Goal: Task Accomplishment & Management: Manage account settings

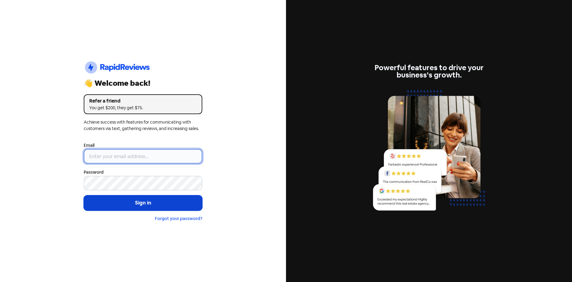
type input "[EMAIL_ADDRESS][DOMAIN_NAME]"
click at [140, 200] on button "Sign in" at bounding box center [143, 202] width 119 height 15
